Goal: Task Accomplishment & Management: Manage account settings

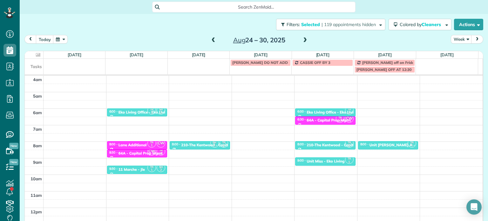
scroll to position [50, 0]
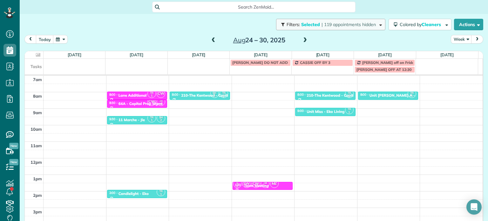
click at [336, 27] on span "| 119 appointments hidden" at bounding box center [349, 25] width 54 height 6
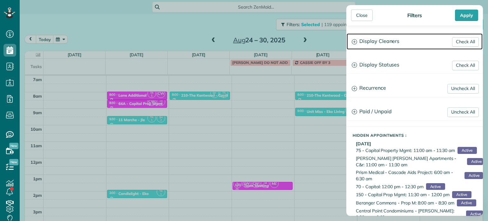
click at [371, 38] on h3 "Display Cleaners" at bounding box center [415, 41] width 136 height 16
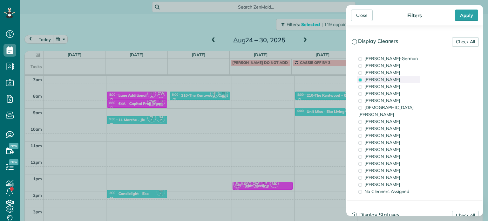
click at [374, 78] on span "Tawnya Reynolds" at bounding box center [383, 80] width 36 height 6
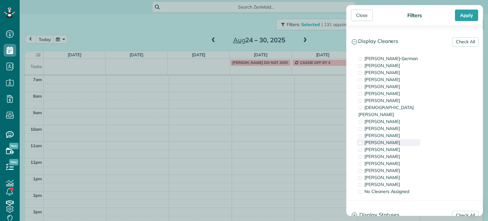
click at [400, 139] on div "Cyndi Holm" at bounding box center [389, 142] width 64 height 7
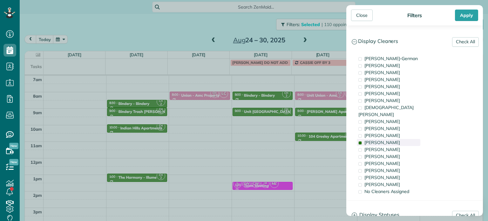
click at [400, 139] on div "Cyndi Holm" at bounding box center [389, 142] width 64 height 7
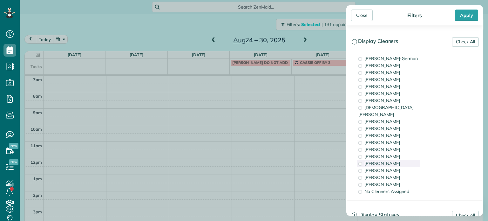
click at [396, 160] on div "Tammi Rue" at bounding box center [389, 163] width 64 height 7
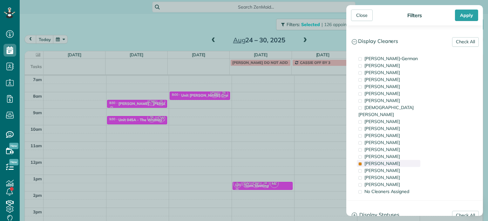
click at [396, 160] on div "Tammi Rue" at bounding box center [389, 163] width 64 height 7
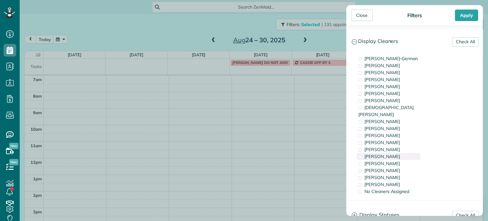
click at [395, 154] on span "Tammy McKinley" at bounding box center [383, 157] width 36 height 6
click at [391, 168] on span "Laura Chavez" at bounding box center [383, 171] width 36 height 6
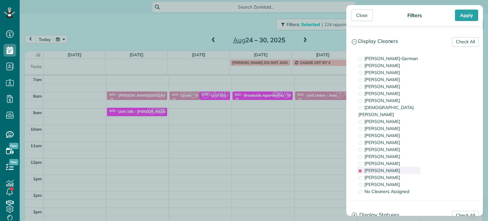
click at [391, 168] on span "Laura Chavez" at bounding box center [383, 171] width 36 height 6
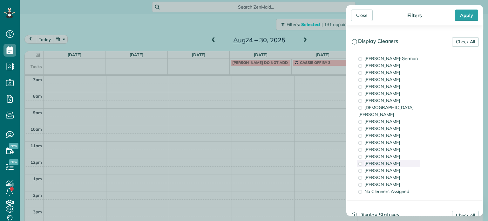
click at [391, 160] on div "Tammi Rue" at bounding box center [389, 163] width 64 height 7
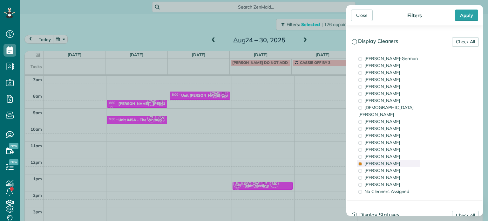
click at [391, 160] on div "Tammi Rue" at bounding box center [389, 163] width 64 height 7
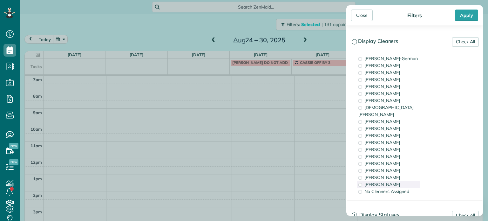
click at [392, 182] on span "Cristina Sainz" at bounding box center [383, 185] width 36 height 6
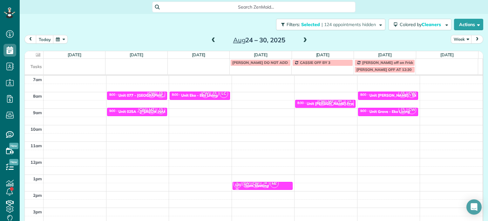
click at [201, 27] on div "Close Filters Apply Check All Display Cleaners Christina Wright-German Brie Kil…" at bounding box center [244, 110] width 488 height 221
click at [213, 42] on span at bounding box center [213, 41] width 7 height 6
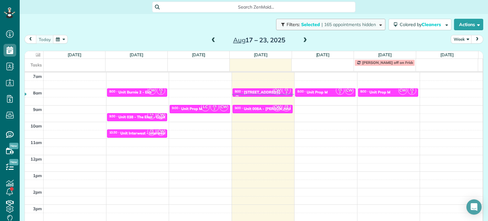
click at [361, 28] on button "Filters: Selected | 165 appointments hidden" at bounding box center [330, 24] width 109 height 11
click at [282, 64] on div "Close Filters Apply Check All Display Cleaners Christina Wright-German Brie Kil…" at bounding box center [244, 110] width 488 height 221
click at [302, 42] on span at bounding box center [305, 41] width 7 height 6
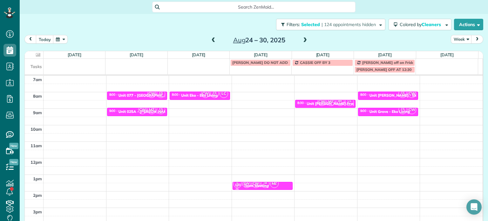
click at [302, 42] on span at bounding box center [305, 41] width 7 height 6
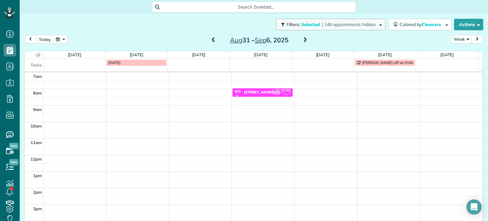
click at [335, 23] on span "| 148 appointments hidden" at bounding box center [349, 25] width 54 height 6
click at [312, 93] on div "Close Filters Apply Uncheck All Display Cleaners Christina Wright-German Brie K…" at bounding box center [244, 110] width 488 height 221
click at [364, 91] on div "4am 5am 6am 7am 8am 9am 10am 11am 12pm 1pm 2pm 3pm 4pm 5pm CS 2 CW 8:00 - 8:30 …" at bounding box center [254, 138] width 458 height 231
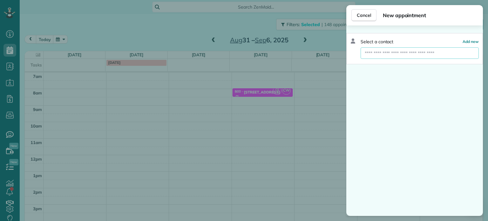
click at [393, 53] on input "text" at bounding box center [420, 52] width 118 height 11
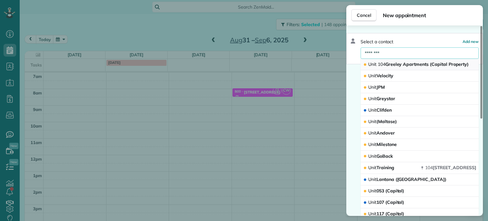
type input "********"
click at [409, 61] on button "Unit 104 Greeley Apartments (Capital Property)" at bounding box center [420, 64] width 118 height 11
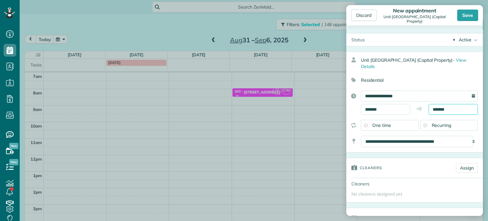
click at [441, 109] on input "*******" at bounding box center [453, 109] width 49 height 11
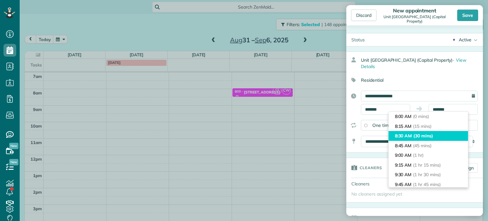
type input "*******"
click at [422, 137] on span "(30 mins)" at bounding box center [424, 136] width 20 height 6
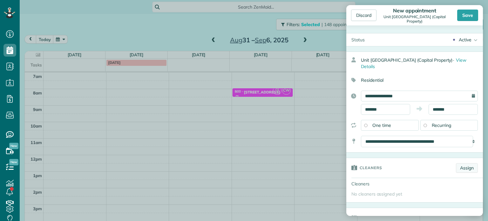
click at [461, 168] on link "Assign" at bounding box center [467, 168] width 22 height 10
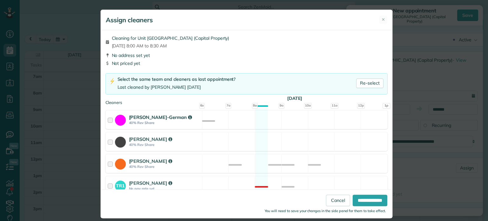
click at [202, 120] on div "Christina Wright-German 40% Rev Share Available" at bounding box center [247, 119] width 282 height 19
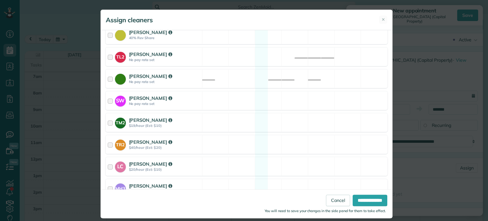
scroll to position [312, 0]
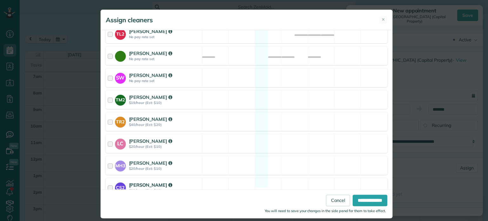
click at [253, 178] on div "CS2 Cristina Sainz $20/hour (Est: $10) Available" at bounding box center [247, 187] width 282 height 19
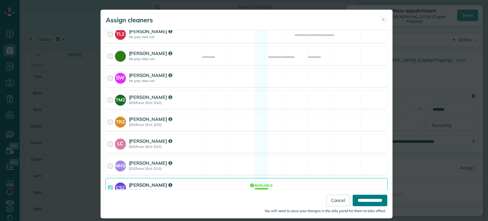
click at [362, 196] on input "**********" at bounding box center [370, 200] width 35 height 11
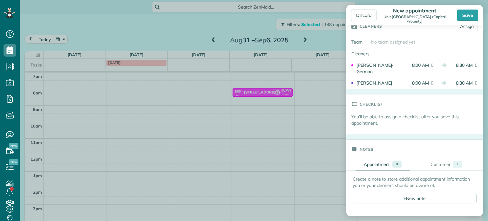
scroll to position [191, 0]
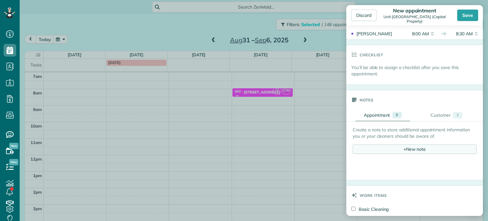
click at [404, 148] on div "+ New note" at bounding box center [415, 149] width 124 height 10
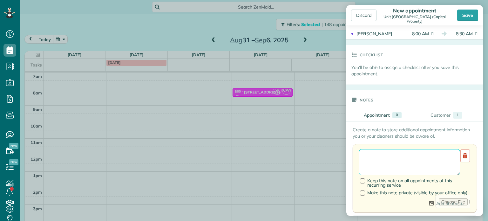
click at [410, 159] on textarea at bounding box center [409, 162] width 101 height 26
paste textarea "**********"
paste textarea "********"
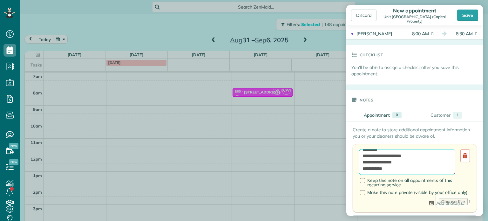
paste textarea "**********"
click at [430, 154] on textarea "**********" at bounding box center [407, 162] width 96 height 26
type textarea "**********"
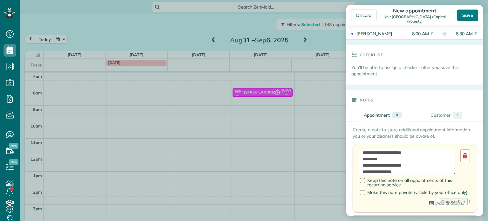
click at [471, 14] on div "Save" at bounding box center [467, 15] width 21 height 11
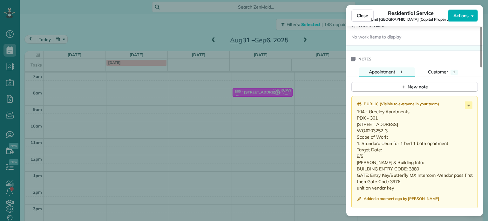
scroll to position [543, 0]
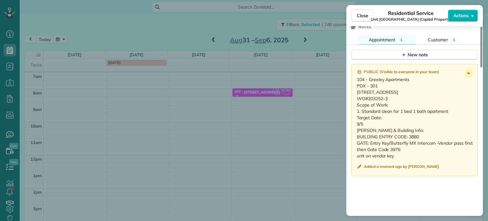
click at [314, 118] on div "Close Residential Service Unit 104 Greeley Apartments (Capital Property) Action…" at bounding box center [244, 110] width 488 height 221
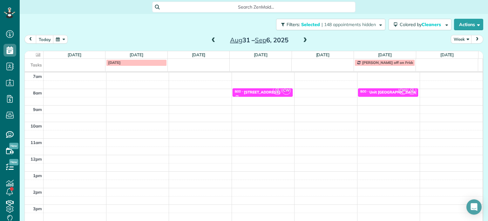
click at [212, 38] on span at bounding box center [213, 41] width 7 height 6
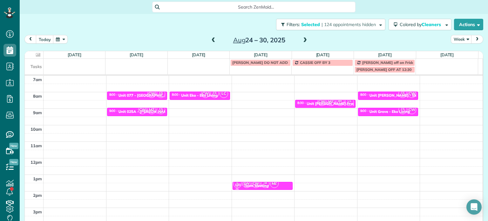
click at [303, 39] on span at bounding box center [305, 41] width 7 height 6
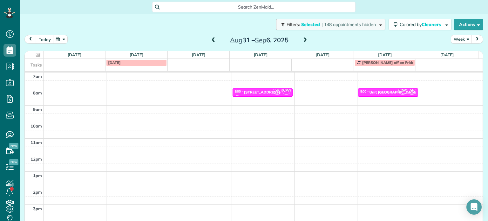
click at [327, 20] on button "Filters: Selected | 148 appointments hidden" at bounding box center [330, 24] width 109 height 11
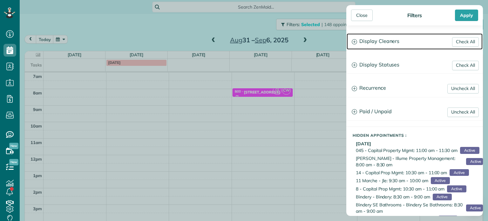
click at [369, 42] on h3 "Display Cleaners" at bounding box center [415, 41] width 136 height 16
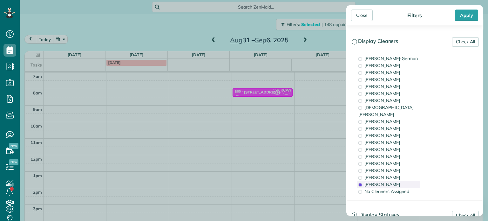
click at [387, 182] on span "Cristina Sainz" at bounding box center [383, 185] width 36 height 6
click at [388, 81] on span "Tawnya Reynolds" at bounding box center [383, 80] width 36 height 6
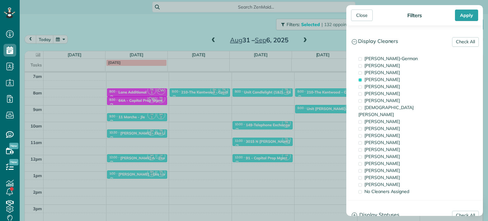
click at [209, 108] on div "Close Filters Apply Check All Display Cleaners Christina Wright-German Brie Kil…" at bounding box center [244, 110] width 488 height 221
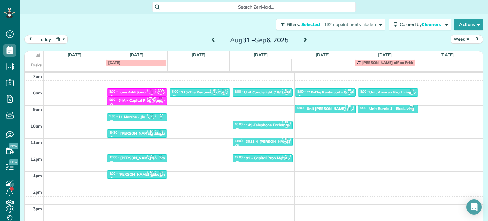
click at [207, 107] on div "4am 5am 6am 7am 8am 9am 10am 11am 12pm 1pm 2pm 3pm 4pm 5pm TR 1 SH 2 6:00 - 6:3…" at bounding box center [254, 138] width 458 height 231
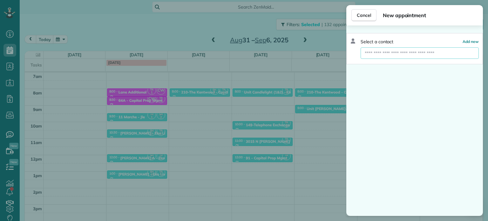
click at [410, 54] on input "text" at bounding box center [420, 52] width 118 height 11
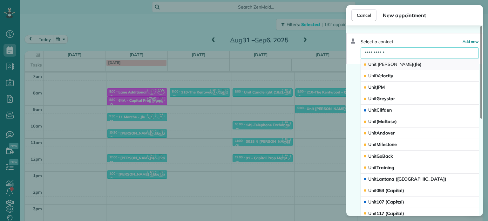
type input "**********"
click at [409, 61] on button "Unit Medina (Jle)" at bounding box center [420, 64] width 118 height 11
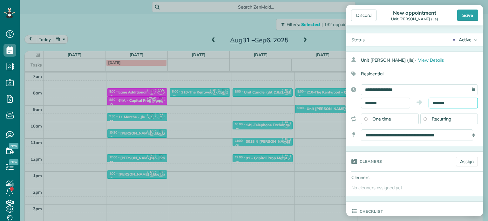
click at [440, 101] on input "*******" at bounding box center [453, 103] width 49 height 11
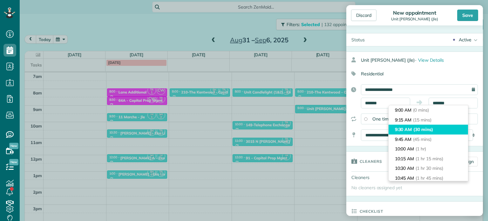
type input "*******"
click at [438, 127] on li "9:30 AM (30 mins)" at bounding box center [428, 130] width 79 height 10
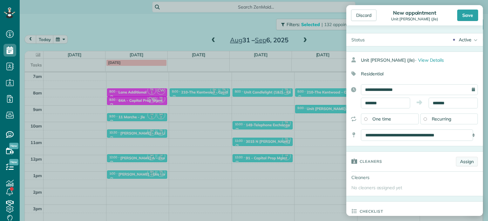
click at [460, 161] on link "Assign" at bounding box center [467, 162] width 22 height 10
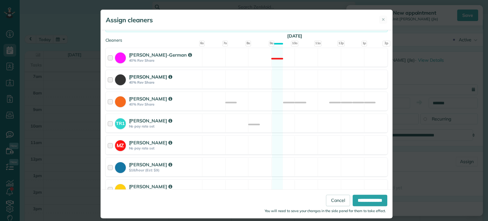
scroll to position [64, 0]
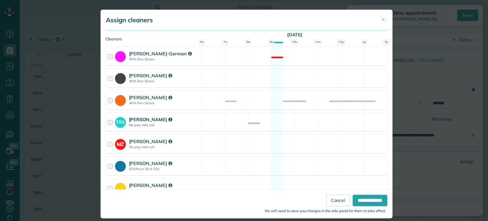
click at [312, 122] on div "TR1 Tawnya Reynolds No pay rate set Available" at bounding box center [247, 122] width 282 height 19
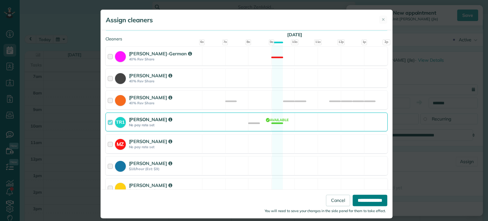
click at [368, 196] on input "**********" at bounding box center [370, 200] width 35 height 11
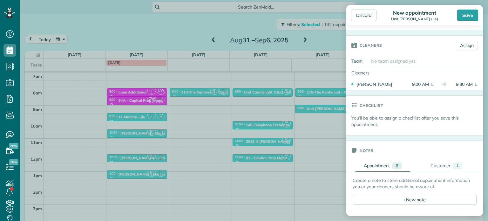
scroll to position [159, 0]
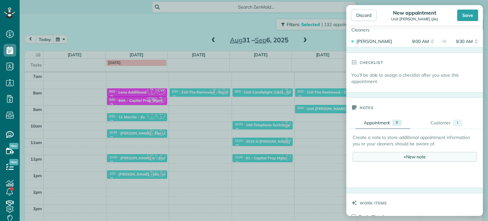
click at [416, 154] on div "+ New note" at bounding box center [415, 157] width 124 height 10
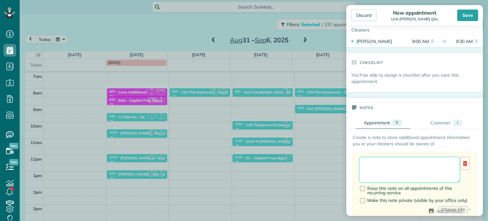
click at [420, 163] on textarea at bounding box center [409, 170] width 101 height 26
type textarea "**********"
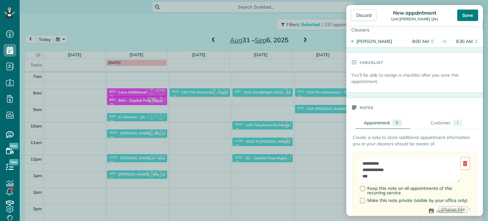
click at [472, 15] on div "Save" at bounding box center [467, 15] width 21 height 11
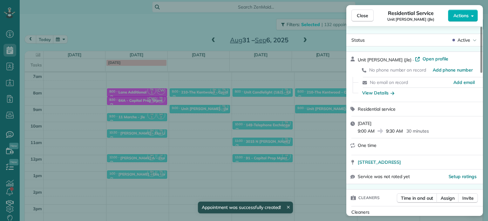
click at [167, 18] on div "Close Residential Service Unit Medina (Jle) Actions Status Active Unit Medina (…" at bounding box center [244, 110] width 488 height 221
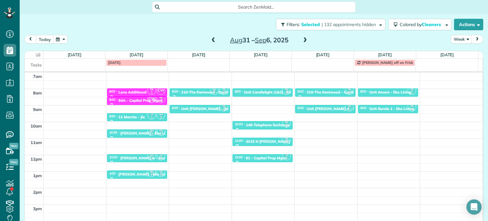
click at [211, 39] on span at bounding box center [213, 41] width 7 height 6
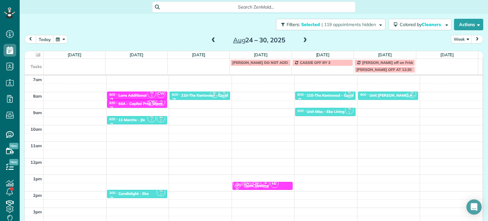
click at [211, 39] on span at bounding box center [213, 41] width 7 height 6
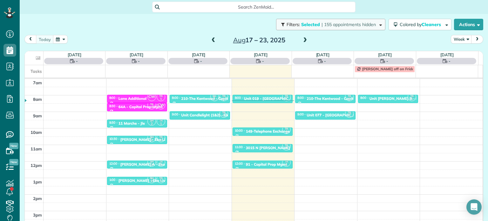
click at [342, 26] on span "| 155 appointments hidden" at bounding box center [349, 25] width 54 height 6
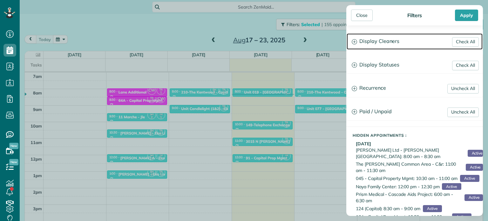
click at [372, 40] on h3 "Display Cleaners" at bounding box center [415, 41] width 136 height 16
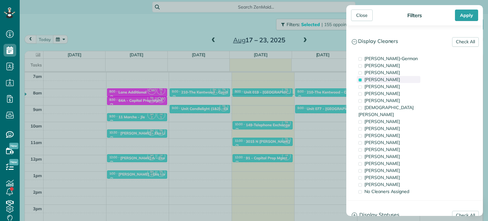
click at [387, 79] on span "Tawnya Reynolds" at bounding box center [383, 80] width 36 height 6
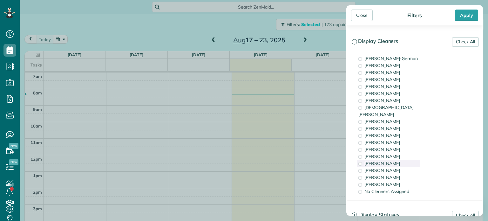
click at [392, 160] on div "Tammi Rue" at bounding box center [389, 163] width 64 height 7
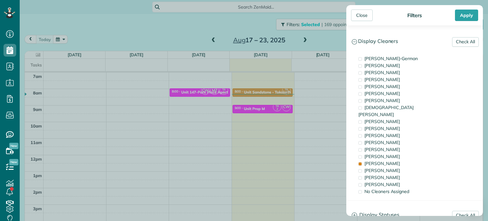
click at [241, 100] on div "Close Filters Apply Check All Display Cleaners Christina Wright-German Brie Kil…" at bounding box center [244, 110] width 488 height 221
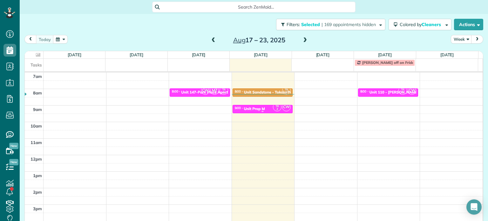
click at [254, 108] on div "Unit Prop M" at bounding box center [254, 108] width 21 height 4
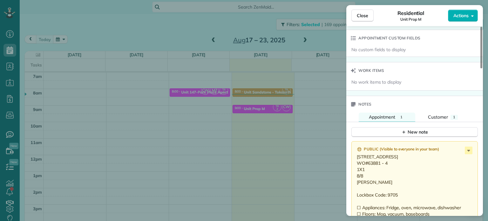
scroll to position [481, 0]
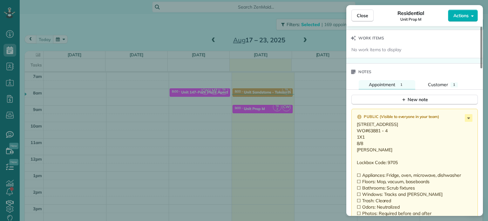
drag, startPoint x: 388, startPoint y: 138, endPoint x: 368, endPoint y: 141, distance: 20.2
click at [368, 141] on p "15325 NW Central Drive Unit 213 Portland OR 97229 WO#63881 - 4 1X1 8/8 Brett Lo…" at bounding box center [415, 168] width 117 height 95
click at [370, 152] on p "15325 NW Central Drive Unit 213 Portland OR 97229 WO#63881 - 4 1X1 8/8 Brett Lo…" at bounding box center [415, 168] width 117 height 95
drag, startPoint x: 427, startPoint y: 125, endPoint x: 358, endPoint y: 127, distance: 69.3
click at [358, 127] on p "15325 NW Central Drive Unit 213 Portland OR 97229 WO#63881 - 4 1X1 8/8 Brett Lo…" at bounding box center [415, 168] width 117 height 95
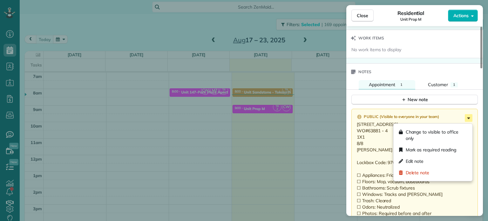
click at [468, 121] on icon at bounding box center [469, 118] width 8 height 8
click at [428, 159] on div "Edit note" at bounding box center [433, 160] width 74 height 11
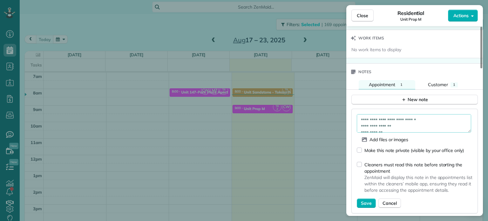
click at [439, 122] on textarea "**********" at bounding box center [414, 123] width 114 height 18
type textarea "**********"
click at [366, 202] on span "Save" at bounding box center [366, 203] width 11 height 6
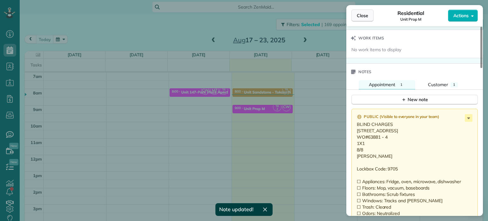
click at [363, 15] on span "Close" at bounding box center [362, 15] width 11 height 6
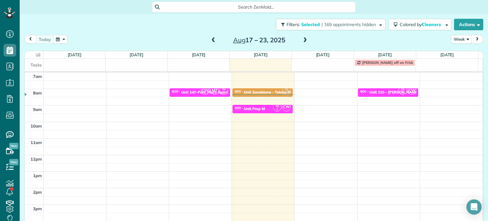
click at [230, 103] on div "4am 5am 6am 7am 8am 9am 10am 11am 12pm 1pm 2pm 3pm 4pm 5pm CW MZ TR 2 8:00 - 8:…" at bounding box center [254, 138] width 458 height 231
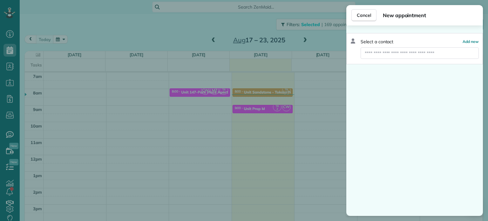
click at [208, 91] on div "Cancel New appointment Select a contact Add new" at bounding box center [244, 110] width 488 height 221
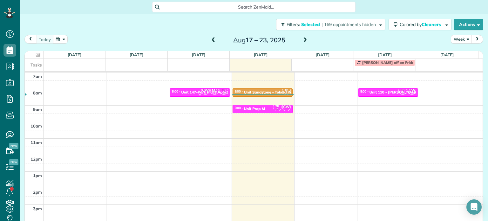
click at [205, 91] on span "CW" at bounding box center [205, 90] width 9 height 9
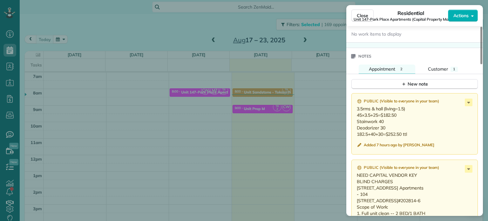
scroll to position [608, 0]
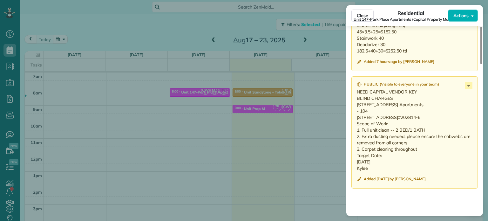
click at [299, 97] on div "Close Residential Unit 147-Park Place Apartments (Capital Property Management) …" at bounding box center [244, 110] width 488 height 221
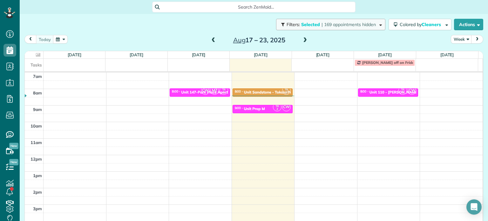
click at [346, 24] on span "| 169 appointments hidden" at bounding box center [349, 25] width 54 height 6
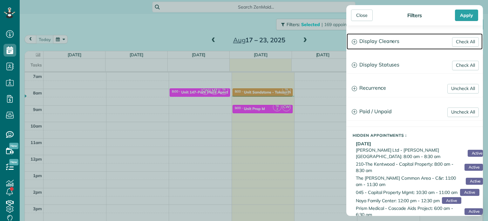
click at [379, 41] on h3 "Display Cleaners" at bounding box center [415, 41] width 136 height 16
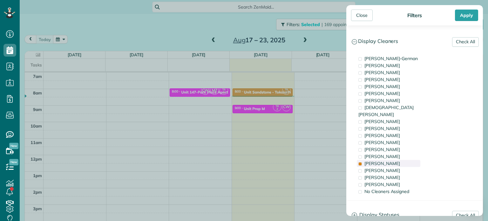
click at [394, 160] on div "Tammi Rue" at bounding box center [389, 163] width 64 height 7
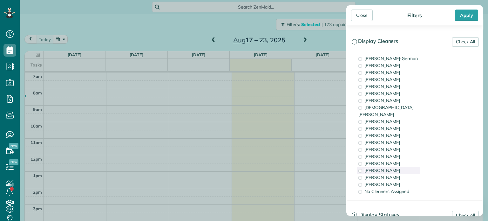
click at [397, 167] on div "Laura Chavez" at bounding box center [389, 170] width 64 height 7
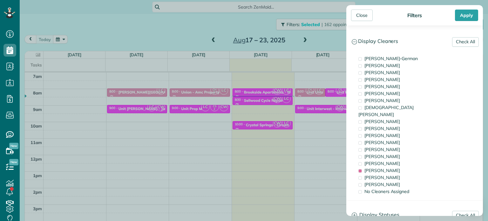
click at [332, 107] on div "Close Filters Apply Check All Display Cleaners Christina Wright-German Brie Kil…" at bounding box center [244, 110] width 488 height 221
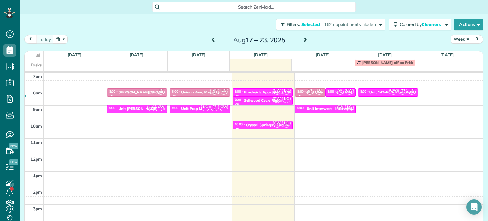
click at [336, 108] on span "CW" at bounding box center [340, 107] width 9 height 9
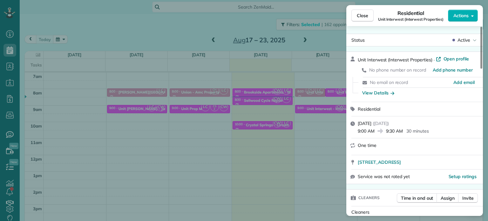
click at [323, 102] on div "Close Residential Unit Interwest (Interwest Properties) Actions Status Active U…" at bounding box center [244, 110] width 488 height 221
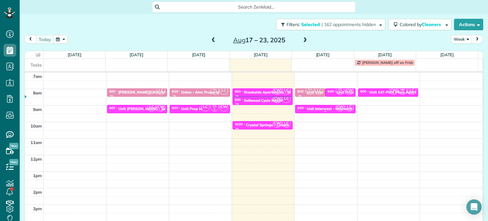
click at [327, 106] on div "Unit Interwest - Interwest Properties" at bounding box center [339, 108] width 65 height 4
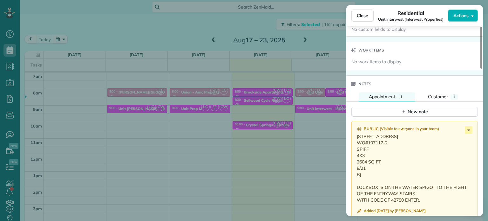
scroll to position [512, 0]
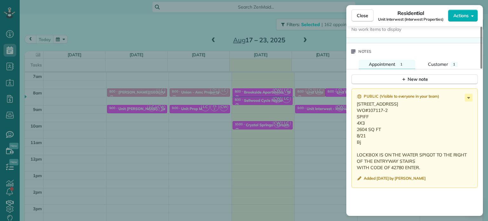
click at [331, 101] on div "Close Residential Unit Interwest (Interwest Properties) Actions Status Active U…" at bounding box center [244, 110] width 488 height 221
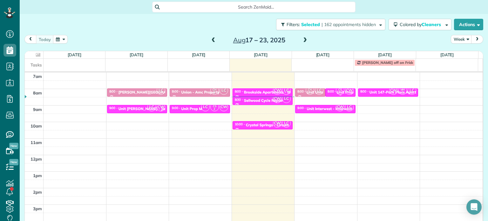
click at [345, 91] on span "CW" at bounding box center [349, 90] width 9 height 9
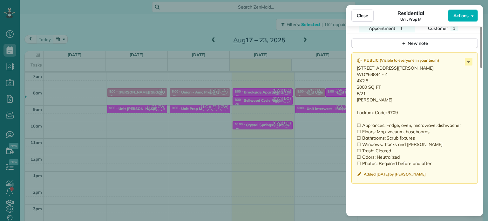
scroll to position [540, 0]
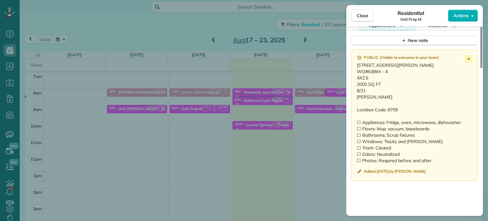
click at [326, 94] on div "Close Residential Unit Prop M Actions Status Active Unit Prop M · Open profile …" at bounding box center [244, 110] width 488 height 221
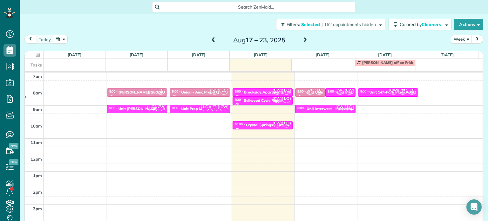
click at [320, 113] on div at bounding box center [326, 111] width 60 height 3
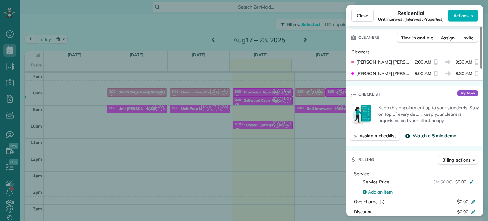
scroll to position [158, 0]
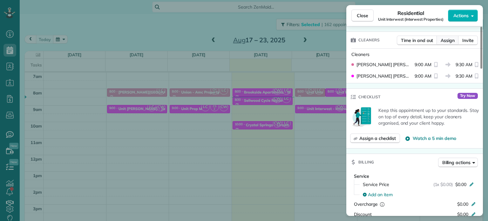
click at [445, 42] on span "Assign" at bounding box center [448, 40] width 14 height 6
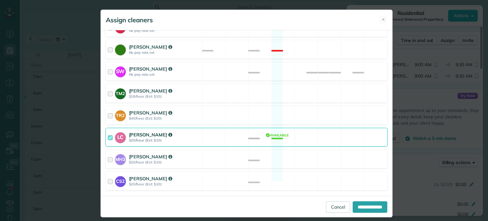
scroll to position [319, 0]
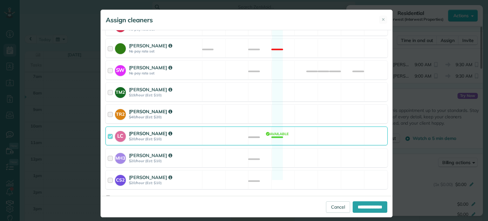
click at [307, 106] on div "TR2 Tammi Rue $40/hour (Est: $20) Available" at bounding box center [247, 114] width 282 height 19
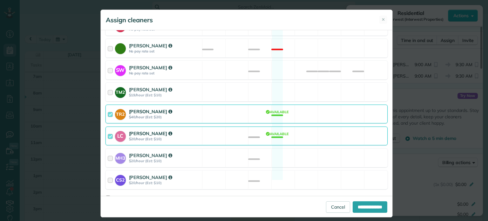
click at [305, 127] on div "LC Laura Chavez $20/hour (Est: $10) Available" at bounding box center [247, 136] width 282 height 19
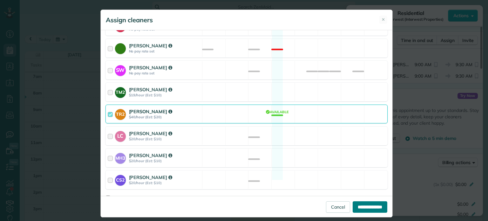
click at [367, 205] on input "**********" at bounding box center [370, 206] width 35 height 11
type input "**********"
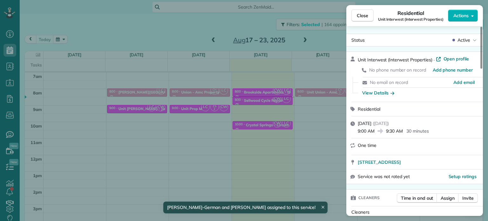
click at [320, 120] on div "Close Residential Unit Interwest (Interwest Properties) Actions Status Active U…" at bounding box center [244, 110] width 488 height 221
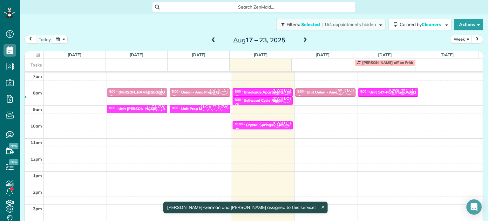
click at [346, 27] on span "| 164 appointments hidden" at bounding box center [349, 25] width 54 height 6
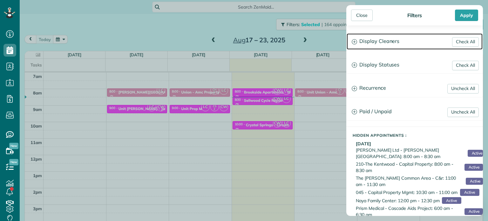
click at [395, 42] on h3 "Display Cleaners" at bounding box center [415, 41] width 136 height 16
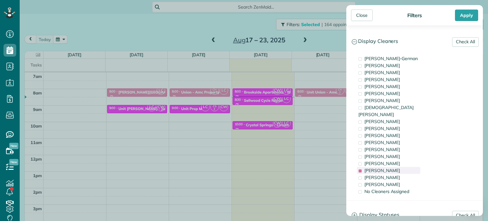
click at [392, 168] on span "Laura Chavez" at bounding box center [383, 171] width 36 height 6
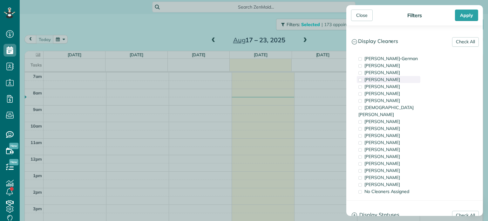
click at [393, 79] on span "Tawnya Reynolds" at bounding box center [383, 80] width 36 height 6
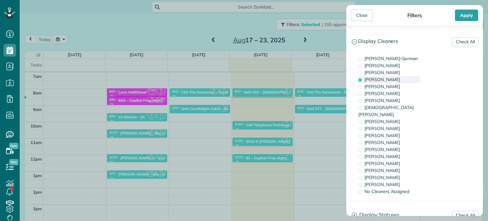
click at [393, 79] on span "Tawnya Reynolds" at bounding box center [383, 80] width 36 height 6
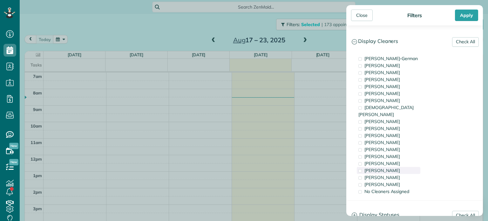
click at [389, 168] on span "Laura Chavez" at bounding box center [383, 171] width 36 height 6
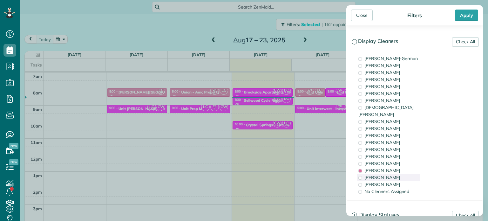
click at [381, 168] on span "Laura Chavez" at bounding box center [383, 171] width 36 height 6
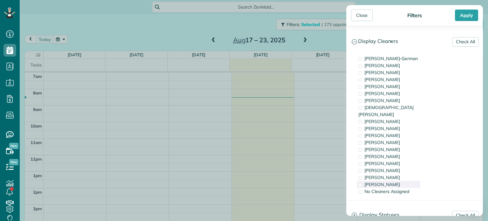
click at [383, 182] on span "Cristina Sainz" at bounding box center [383, 185] width 36 height 6
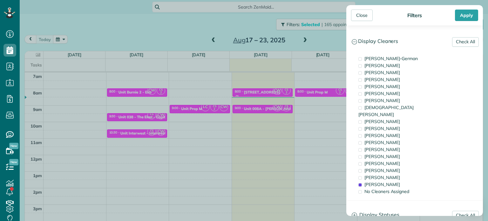
click at [318, 119] on div "Close Filters Apply Check All Display Cleaners Christina Wright-German Brie Kil…" at bounding box center [244, 110] width 488 height 221
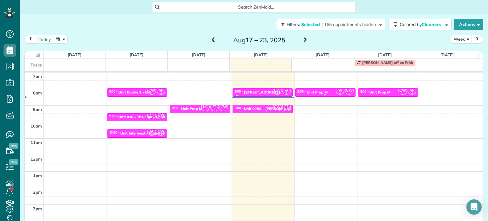
click at [322, 91] on div "Unit Prop M" at bounding box center [317, 92] width 21 height 4
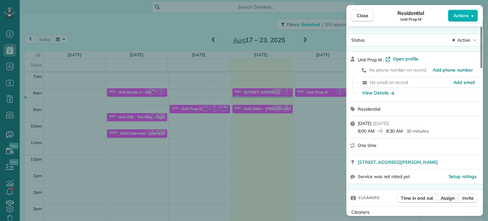
click at [445, 197] on span "Assign" at bounding box center [448, 198] width 14 height 6
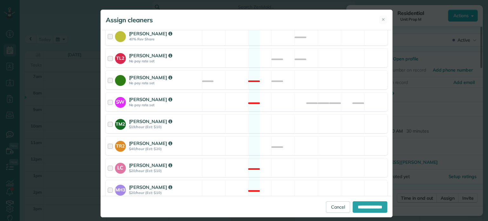
scroll to position [319, 0]
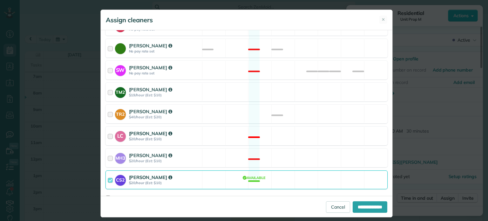
click at [336, 130] on div "LC Laura Chavez $20/hour (Est: $10) Not available" at bounding box center [247, 136] width 282 height 19
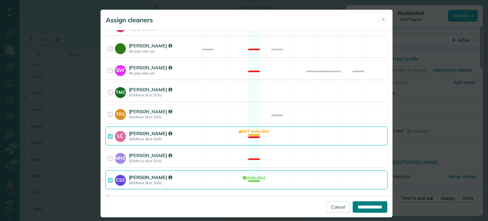
click at [364, 207] on input "**********" at bounding box center [370, 206] width 35 height 11
type input "**********"
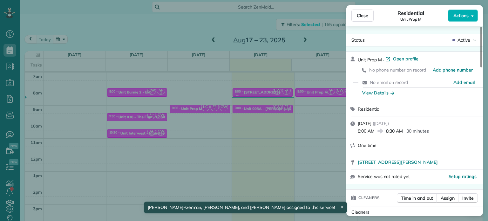
click at [319, 126] on div "Close Residential Unit Prop M Actions Status Active Unit Prop M · Open profile …" at bounding box center [244, 110] width 488 height 221
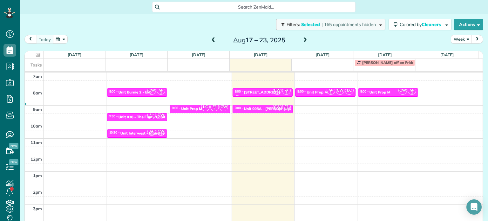
click at [314, 22] on span "Filters: Selected | 165 appointments hidden" at bounding box center [331, 25] width 91 height 6
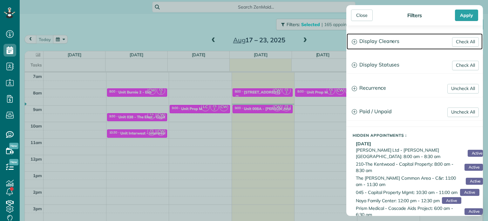
click at [383, 44] on h3 "Display Cleaners" at bounding box center [415, 41] width 136 height 16
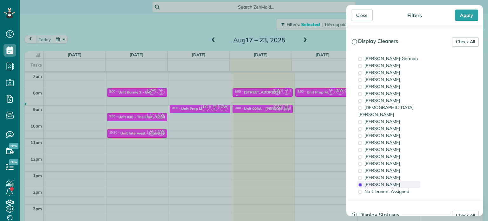
click at [381, 182] on span "Cristina Sainz" at bounding box center [383, 185] width 36 height 6
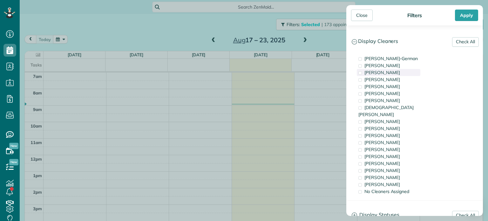
click at [385, 72] on span "Cassie Feliciano" at bounding box center [383, 73] width 36 height 6
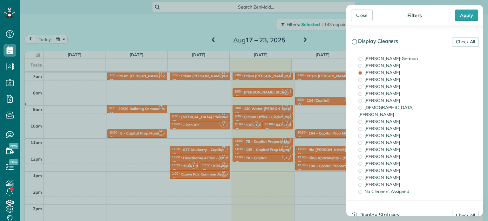
click at [244, 127] on div "Close Filters Apply Check All Display Cleaners Christina Wright-German Brie Kil…" at bounding box center [244, 110] width 488 height 221
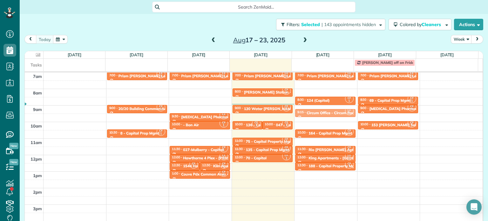
drag, startPoint x: 257, startPoint y: 117, endPoint x: 308, endPoint y: 114, distance: 51.2
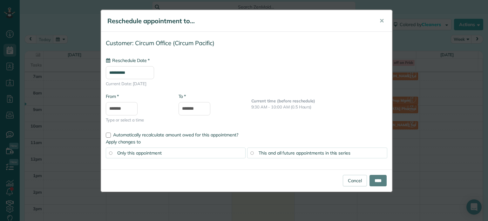
type input "**********"
click at [370, 180] on input "****" at bounding box center [378, 180] width 17 height 11
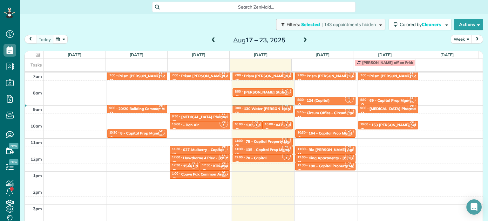
click at [314, 25] on span "Filters: Selected | 143 appointments hidden" at bounding box center [331, 25] width 91 height 6
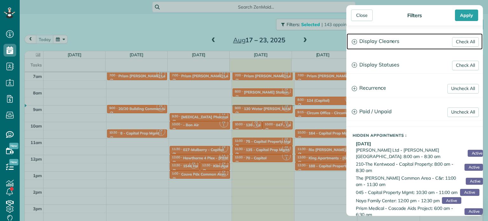
click at [392, 39] on h3 "Display Cleaners" at bounding box center [415, 41] width 136 height 16
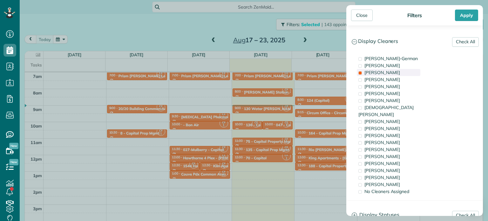
click at [393, 74] on span "Cassie Feliciano" at bounding box center [383, 73] width 36 height 6
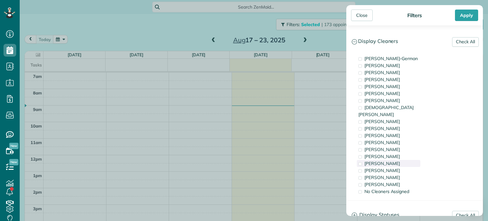
click at [398, 160] on div "Tammi Rue" at bounding box center [389, 163] width 64 height 7
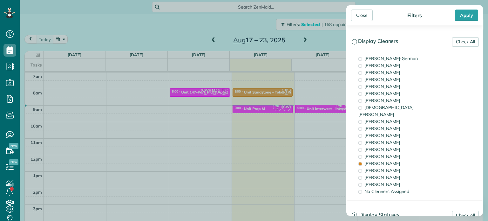
click at [270, 96] on div "Close Filters Apply Check All Display Cleaners Christina Wright-German Brie Kil…" at bounding box center [244, 110] width 488 height 221
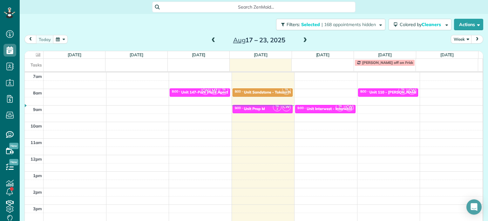
click at [201, 90] on span "CW" at bounding box center [205, 90] width 9 height 9
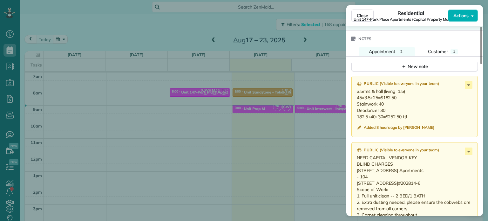
scroll to position [575, 0]
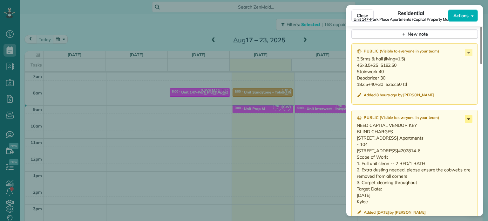
click at [471, 121] on icon at bounding box center [469, 119] width 8 height 8
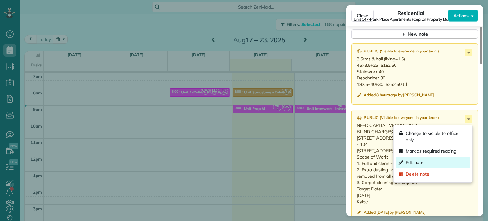
click at [444, 161] on div "Edit note" at bounding box center [433, 162] width 74 height 11
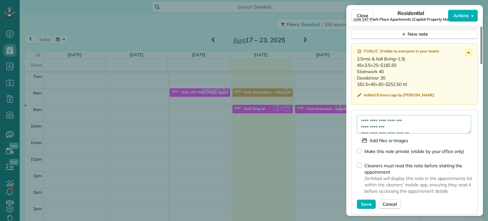
click at [407, 129] on textarea "**********" at bounding box center [414, 124] width 114 height 18
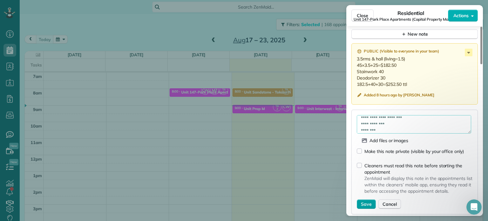
scroll to position [0, 0]
type textarea "**********"
click at [369, 204] on span "Save" at bounding box center [366, 204] width 11 height 6
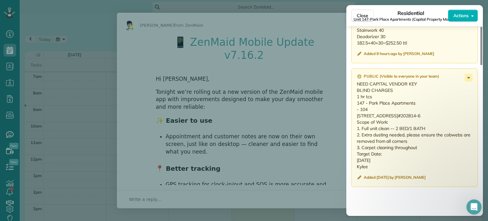
scroll to position [607, 0]
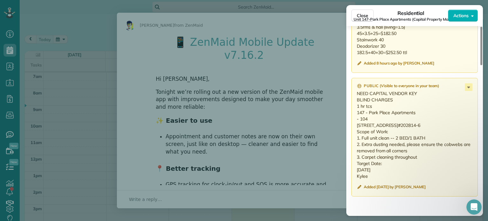
drag, startPoint x: 369, startPoint y: 196, endPoint x: 345, endPoint y: 114, distance: 85.6
click at [356, 114] on div "Public ( Visible to everyone in your team ) NEED CAPITAL VENDOR KEY BLIND CHARG…" at bounding box center [415, 137] width 127 height 119
click at [319, 107] on div "Close Residential Unit 147-Park Place Apartments (Capital Property Management) …" at bounding box center [244, 110] width 488 height 221
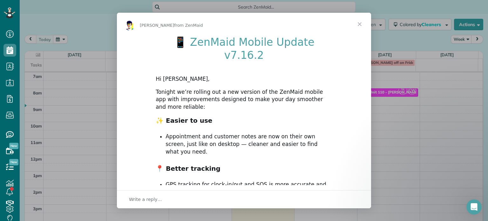
click at [357, 25] on span "Close" at bounding box center [359, 24] width 23 height 23
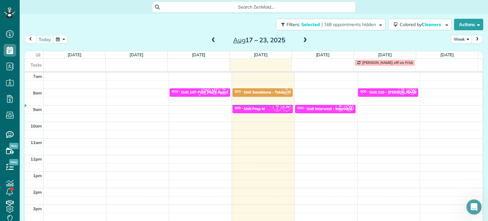
click at [191, 93] on div "Unit 147-Park Place Apartments - Capital Property Management" at bounding box center [238, 92] width 115 height 4
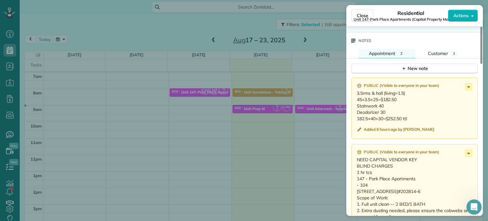
scroll to position [605, 0]
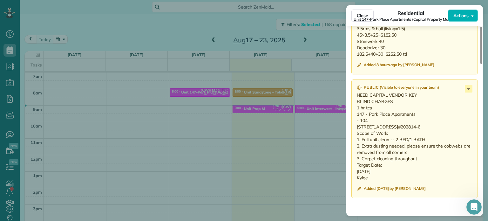
drag, startPoint x: 367, startPoint y: 199, endPoint x: 352, endPoint y: 117, distance: 83.2
click at [352, 117] on div "Public ( Visible to everyone in your team ) NEED CAPITAL VENDOR KEY BLIND CHARG…" at bounding box center [415, 138] width 127 height 119
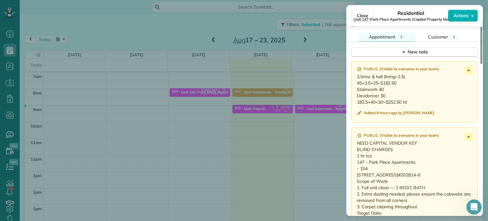
scroll to position [541, 0]
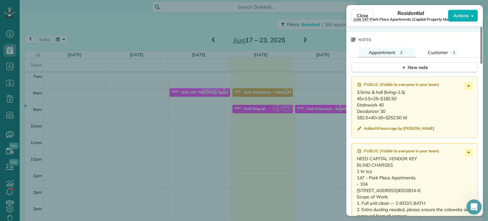
drag, startPoint x: 412, startPoint y: 118, endPoint x: 358, endPoint y: 95, distance: 58.7
click at [358, 95] on p "3.5rms & hall (living=1.5) 45×3.5+25=$182.50 Stainwork 40 Deodorizer 30 182.5+4…" at bounding box center [415, 105] width 117 height 32
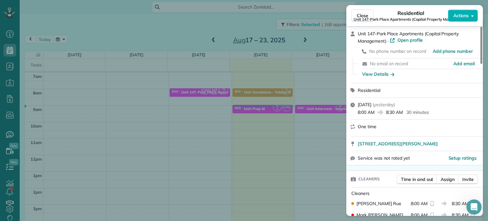
scroll to position [0, 0]
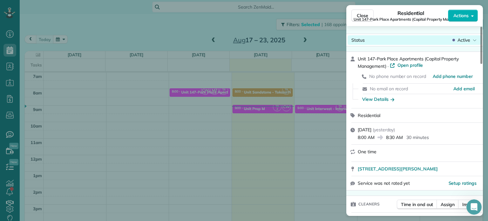
click at [470, 42] on span "Active" at bounding box center [464, 40] width 13 height 6
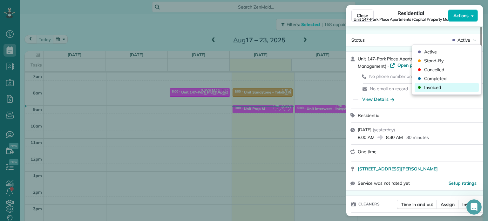
click at [431, 86] on span "Invoiced" at bounding box center [432, 87] width 17 height 6
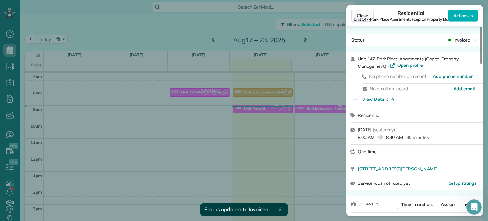
click at [362, 14] on span "Close" at bounding box center [362, 15] width 11 height 6
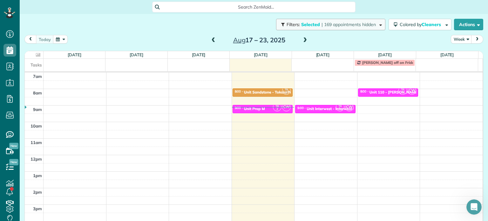
click at [317, 27] on button "Filters: Selected | 169 appointments hidden" at bounding box center [330, 24] width 109 height 11
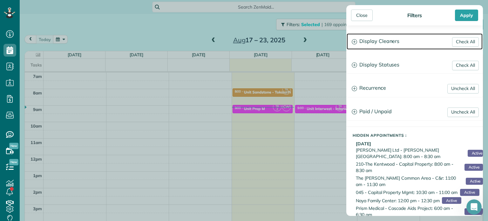
click at [377, 45] on h3 "Display Cleaners" at bounding box center [415, 41] width 136 height 16
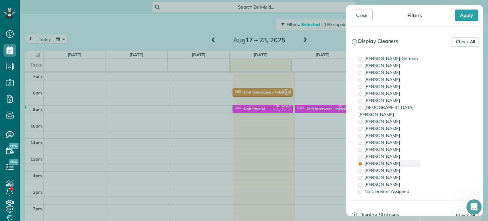
click at [399, 160] on div "Tammi Rue" at bounding box center [389, 163] width 64 height 7
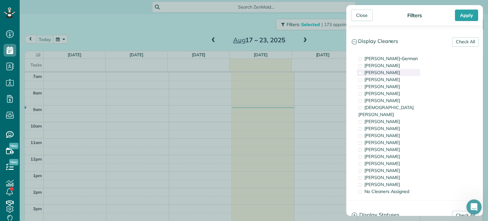
click at [390, 72] on span "Cassie Feliciano" at bounding box center [383, 73] width 36 height 6
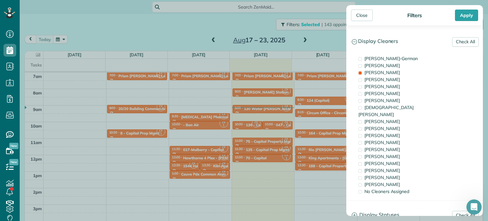
click at [305, 117] on div "Close Filters Apply Check All Display Cleaners Christina Wright-German Brie Kil…" at bounding box center [244, 110] width 488 height 221
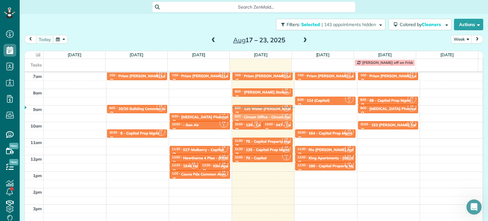
drag, startPoint x: 321, startPoint y: 111, endPoint x: 282, endPoint y: 116, distance: 39.1
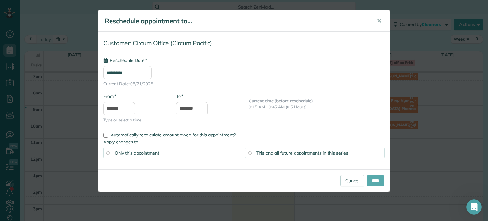
type input "**********"
click at [379, 177] on input "****" at bounding box center [375, 180] width 17 height 11
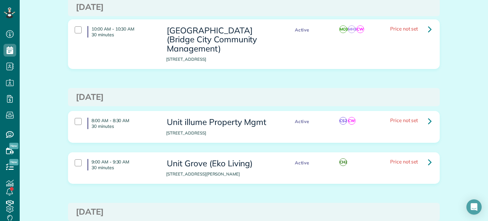
scroll to position [41, 0]
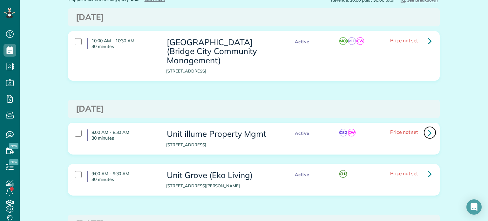
click at [428, 132] on icon at bounding box center [430, 132] width 4 height 11
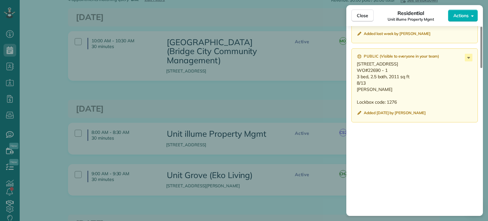
scroll to position [542, 0]
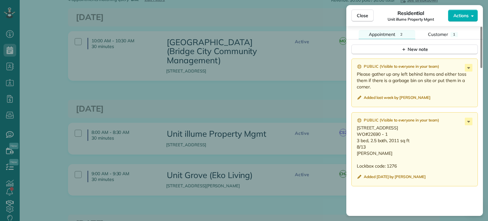
drag, startPoint x: 388, startPoint y: 137, endPoint x: 367, endPoint y: 139, distance: 21.1
click at [367, 139] on p "[STREET_ADDRESS] WO#22690 - 1 3 bed, 2.5 bath, 2011 sq ft 8/13 [PERSON_NAME] Lo…" at bounding box center [415, 147] width 117 height 45
click at [395, 158] on p "[STREET_ADDRESS] WO#22690 - 1 3 bed, 2.5 bath, 2011 sq ft 8/13 [PERSON_NAME] Lo…" at bounding box center [415, 147] width 117 height 45
drag, startPoint x: 375, startPoint y: 155, endPoint x: 353, endPoint y: 130, distance: 33.8
click at [353, 130] on div "Public ( Visible to everyone in your team ) [STREET_ADDRESS] WO#22690 - 1 3 bed…" at bounding box center [415, 149] width 127 height 74
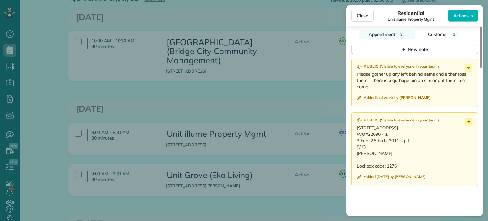
click at [470, 123] on icon at bounding box center [469, 122] width 8 height 8
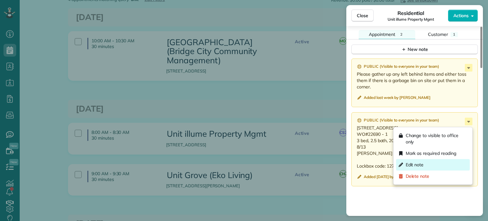
click at [439, 162] on div "Edit note" at bounding box center [433, 164] width 74 height 11
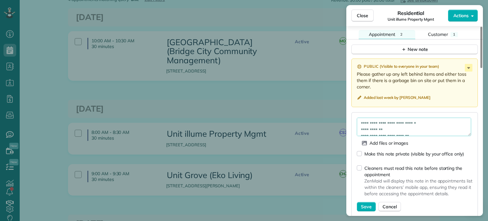
click at [440, 122] on textarea "**********" at bounding box center [414, 127] width 114 height 18
type textarea "**********"
click at [360, 207] on button "Save" at bounding box center [366, 207] width 19 height 10
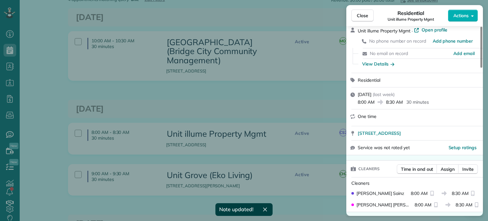
scroll to position [0, 0]
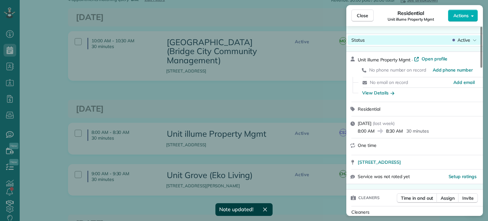
click at [464, 40] on span "Active" at bounding box center [464, 40] width 13 height 6
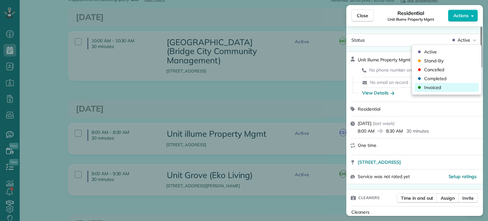
click at [440, 87] on span "Invoiced" at bounding box center [432, 87] width 17 height 6
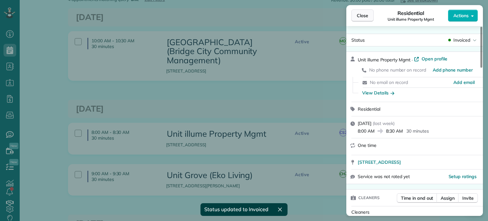
click at [367, 15] on span "Close" at bounding box center [362, 15] width 11 height 6
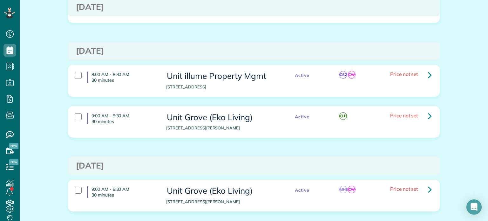
scroll to position [72, 0]
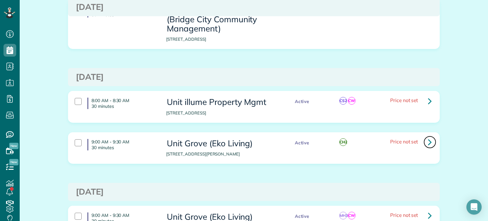
click at [428, 141] on icon at bounding box center [430, 141] width 4 height 11
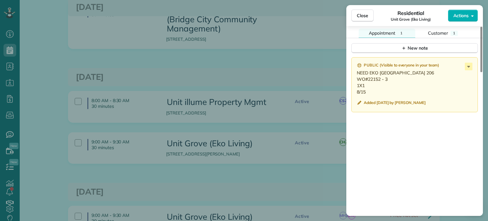
scroll to position [540, 0]
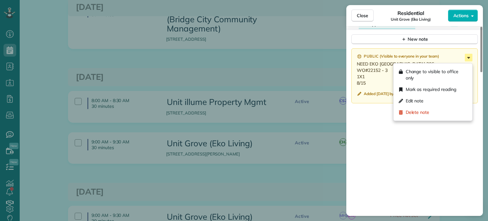
click at [467, 58] on icon at bounding box center [469, 58] width 8 height 8
click at [435, 99] on div "Edit note" at bounding box center [433, 100] width 74 height 11
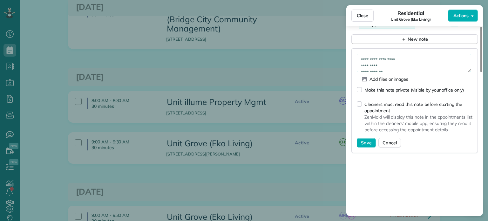
click at [416, 57] on textarea "**********" at bounding box center [414, 63] width 114 height 18
type textarea "**********"
click at [368, 143] on span "Save" at bounding box center [366, 143] width 11 height 6
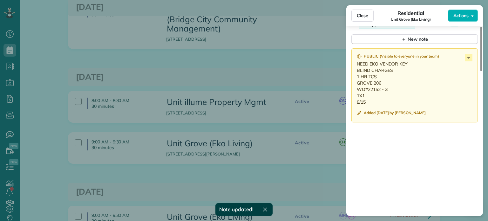
drag, startPoint x: 368, startPoint y: 105, endPoint x: 355, endPoint y: 86, distance: 22.8
click at [355, 86] on div "Public ( Visible to everyone in your team ) NEED EKO VENDOR KEY BLIND CHARGES 1…" at bounding box center [415, 85] width 127 height 74
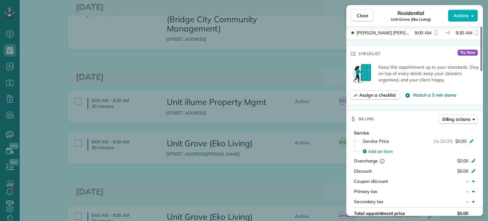
scroll to position [0, 0]
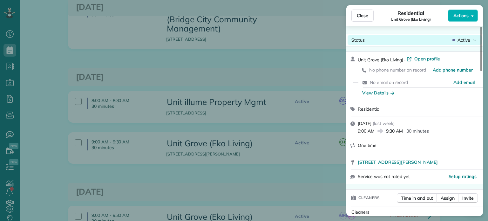
click at [463, 39] on span "Active" at bounding box center [464, 40] width 13 height 6
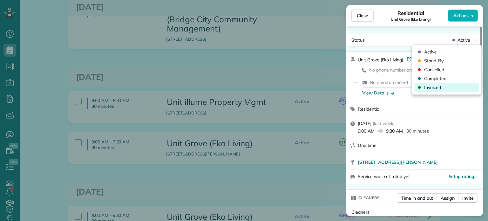
click at [439, 87] on span "Invoiced" at bounding box center [432, 87] width 17 height 6
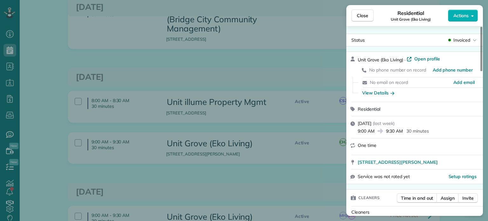
click at [243, 74] on div "Close Residential [GEOGRAPHIC_DATA] (Eko Living) Actions Status Invoiced [GEOGR…" at bounding box center [244, 110] width 488 height 221
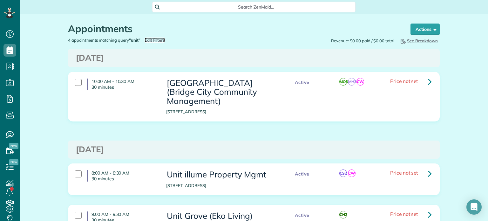
click at [154, 41] on span "Edit Filters" at bounding box center [155, 40] width 21 height 5
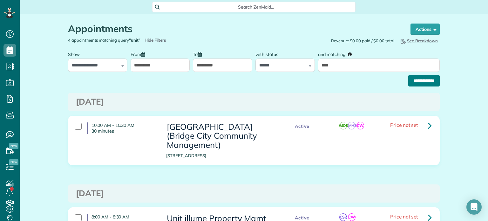
click at [416, 80] on input "**********" at bounding box center [423, 80] width 31 height 11
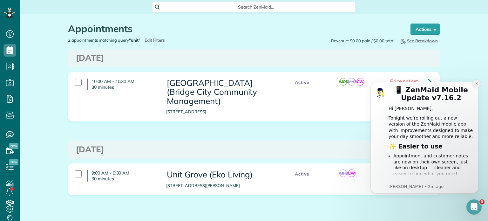
click at [475, 82] on button "Dismiss notification" at bounding box center [477, 83] width 8 height 8
